Goal: Task Accomplishment & Management: Use online tool/utility

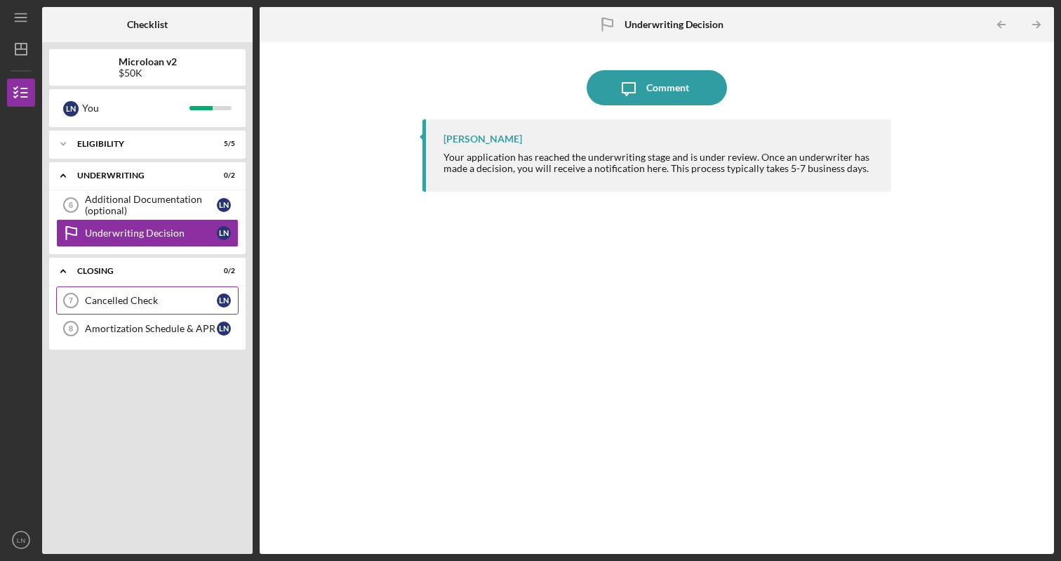
click at [156, 293] on link "Cancelled Check 7 Cancelled Check L N" at bounding box center [147, 300] width 182 height 28
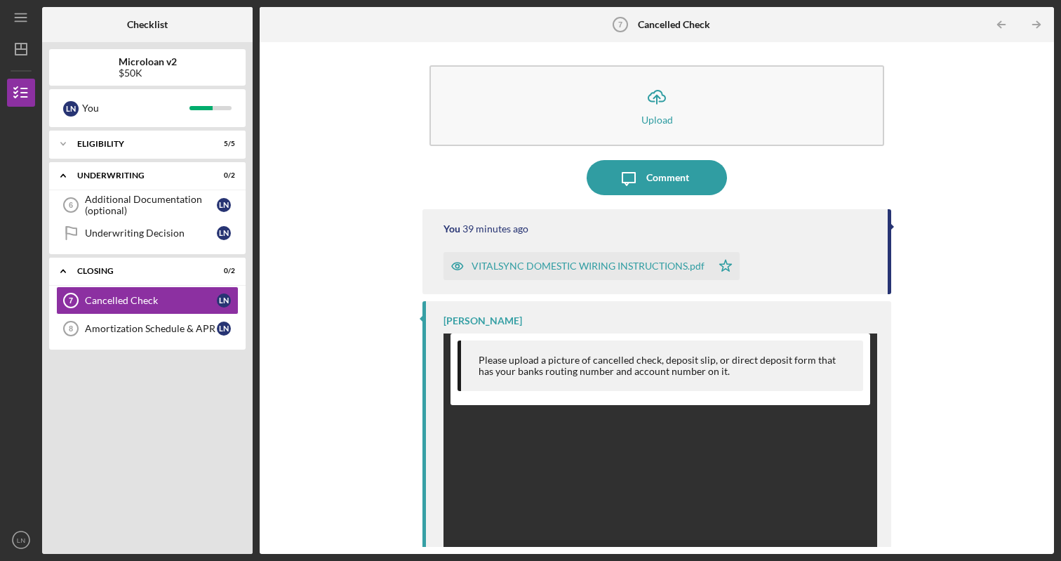
scroll to position [4, 0]
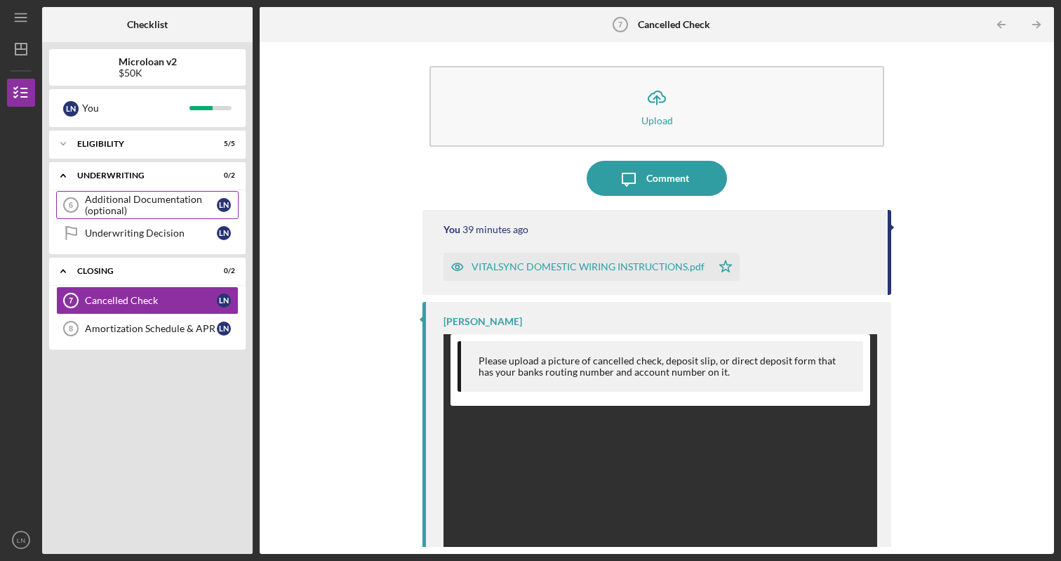
click at [167, 205] on div "Additional Documentation (optional)" at bounding box center [151, 205] width 132 height 22
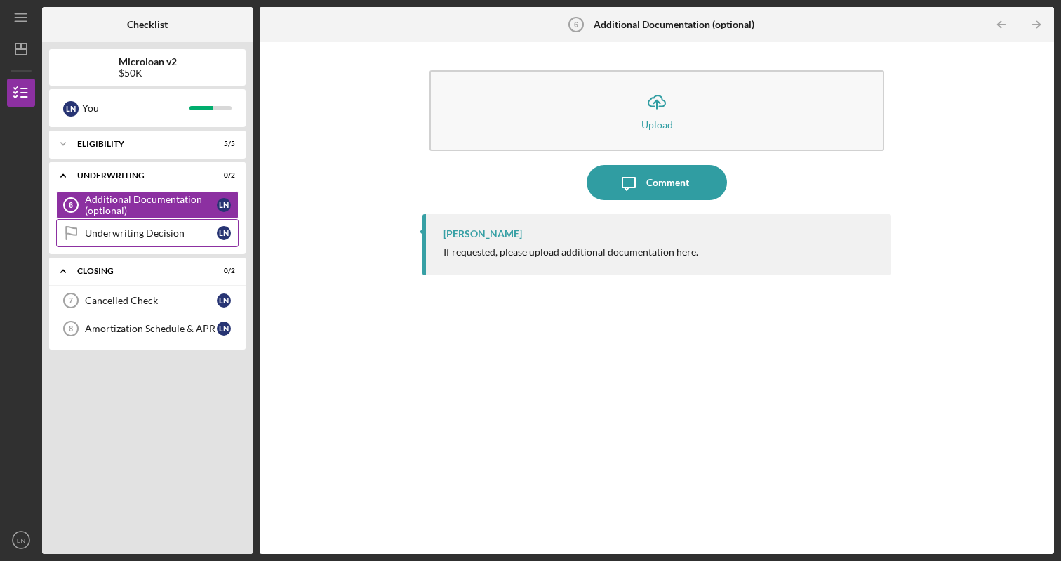
click at [163, 230] on div "Underwriting Decision" at bounding box center [151, 232] width 132 height 11
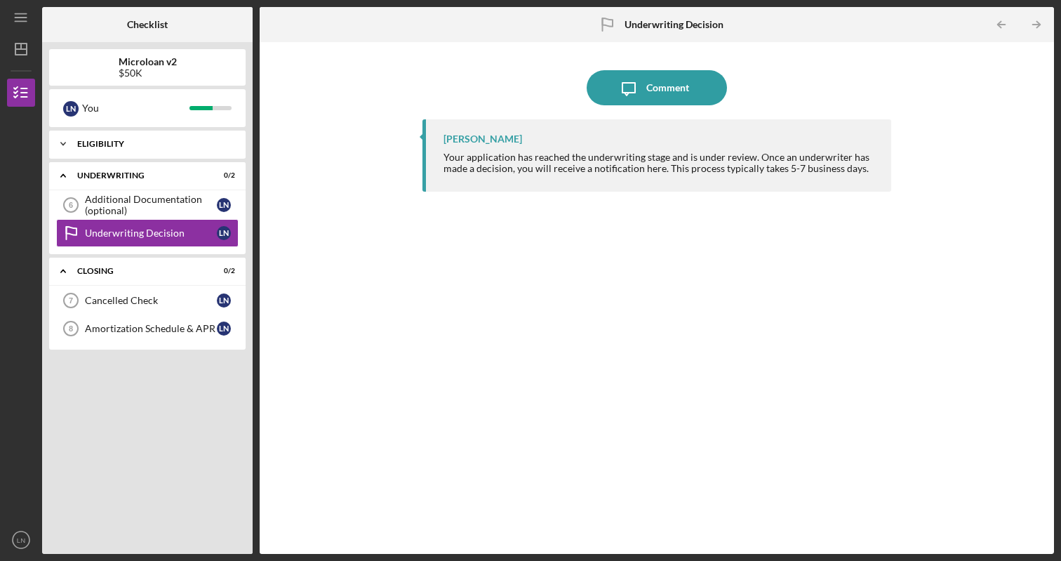
click at [64, 147] on icon "Icon/Expander" at bounding box center [63, 144] width 28 height 28
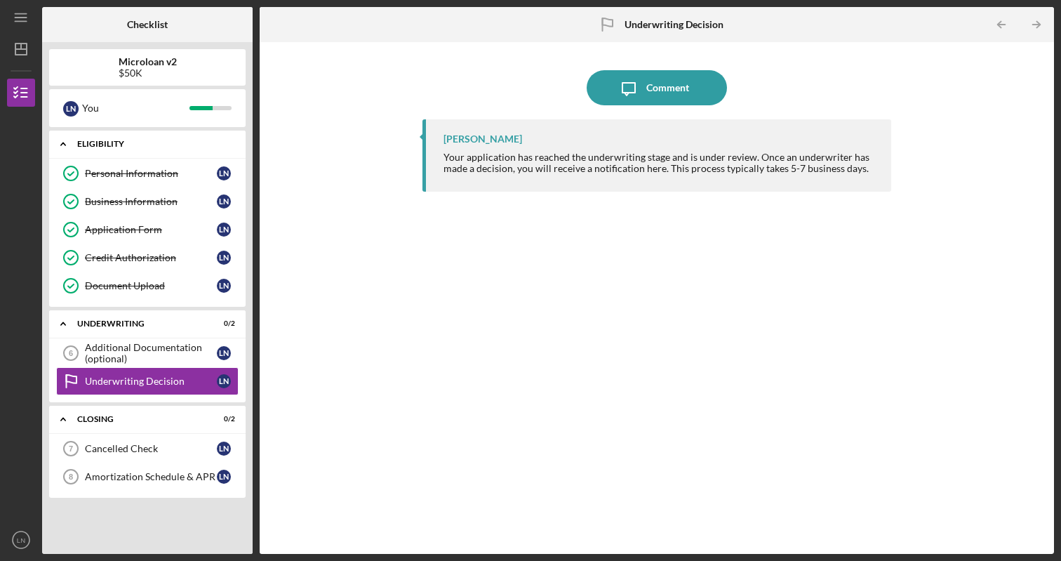
click at [64, 145] on icon "Icon/Expander" at bounding box center [63, 144] width 28 height 28
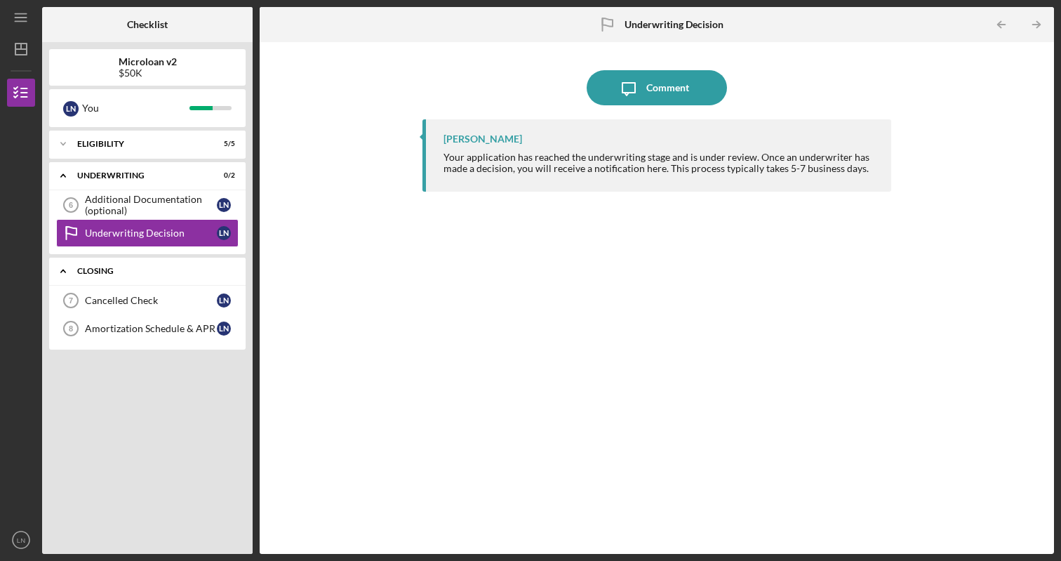
click at [64, 273] on icon "Icon/Expander" at bounding box center [63, 271] width 28 height 28
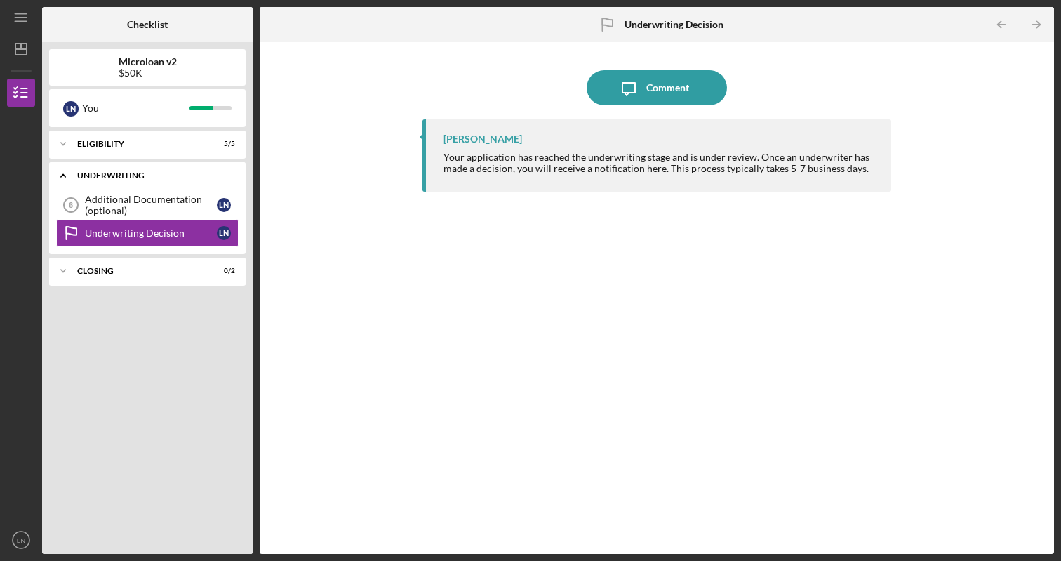
click at [62, 179] on icon "Icon/Expander" at bounding box center [63, 175] width 28 height 28
